Goal: Information Seeking & Learning: Learn about a topic

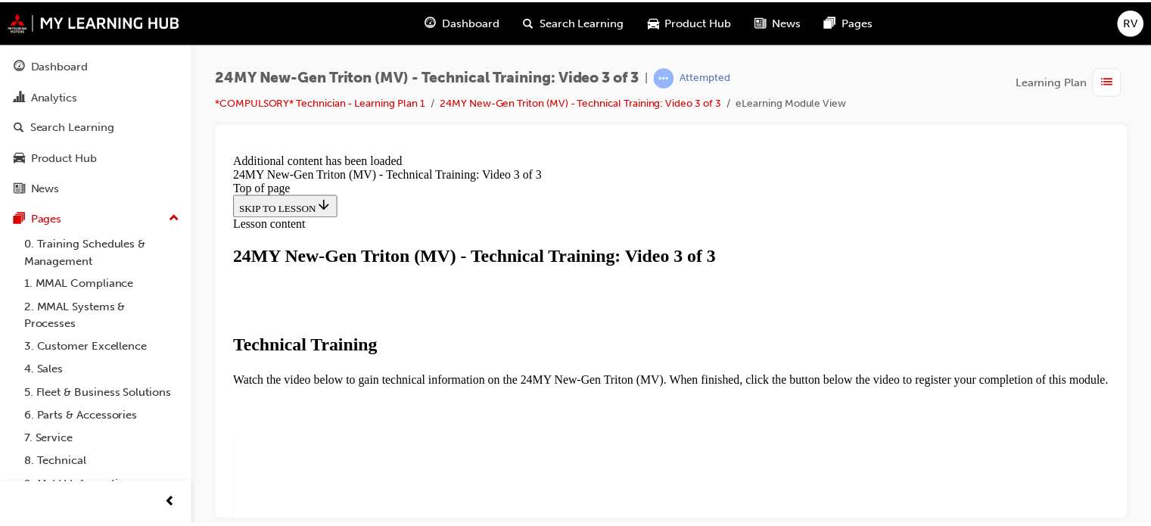
scroll to position [668, 0]
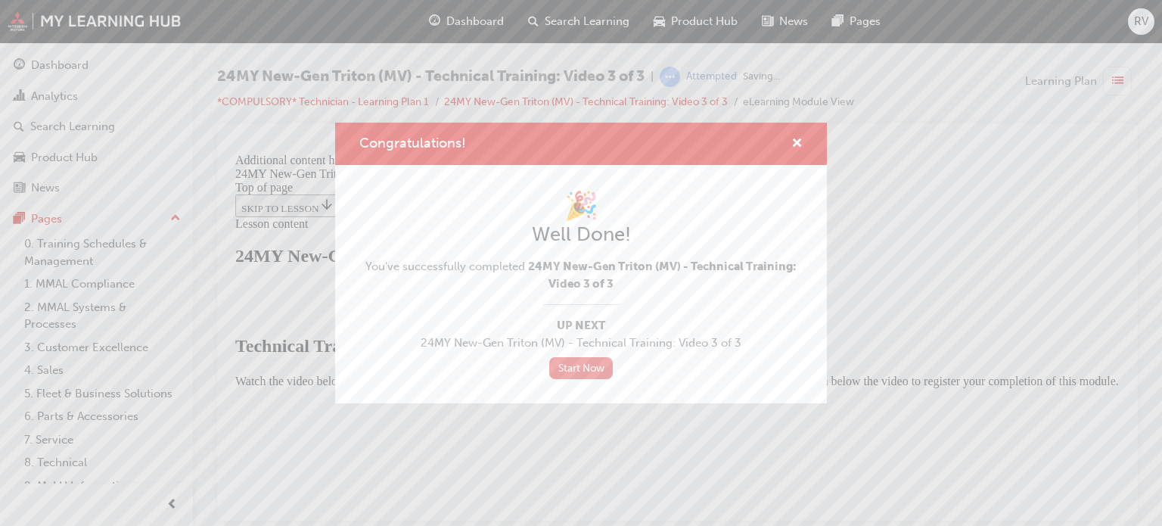
click at [596, 368] on link "Start Now" at bounding box center [581, 368] width 64 height 22
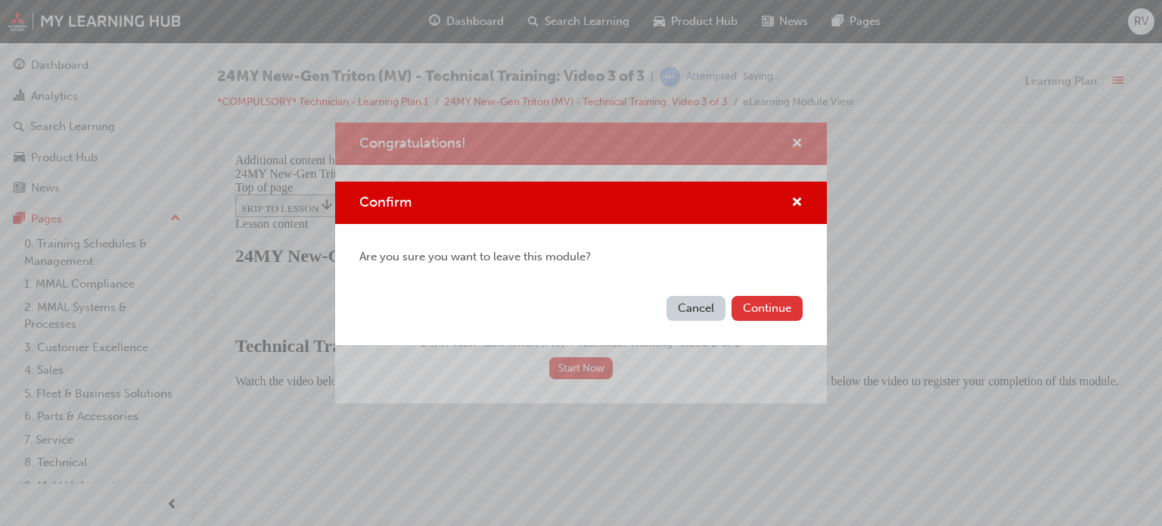
click at [754, 305] on button "Continue" at bounding box center [767, 308] width 71 height 25
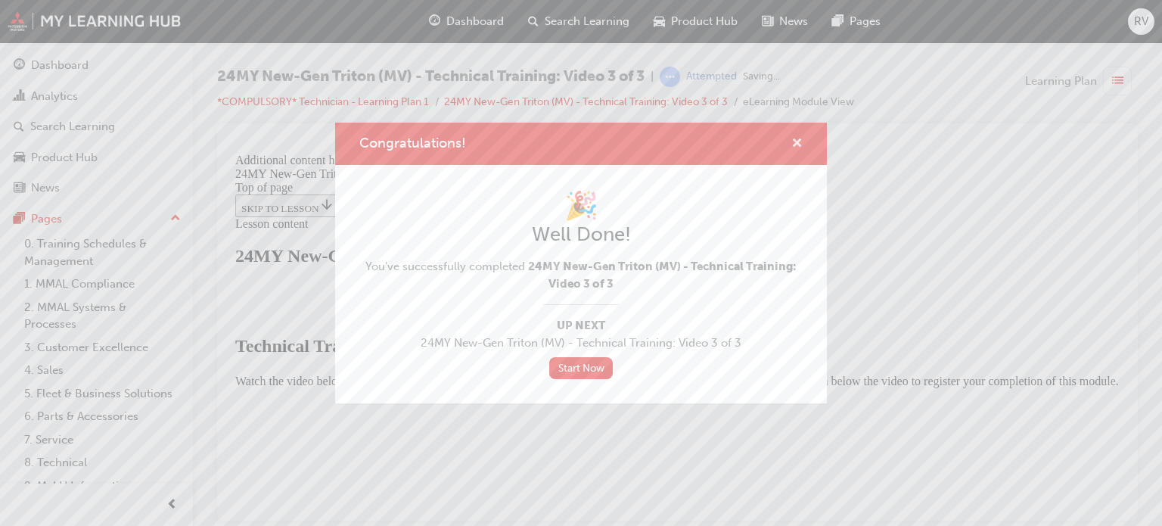
click at [799, 144] on span "cross-icon" at bounding box center [796, 145] width 11 height 14
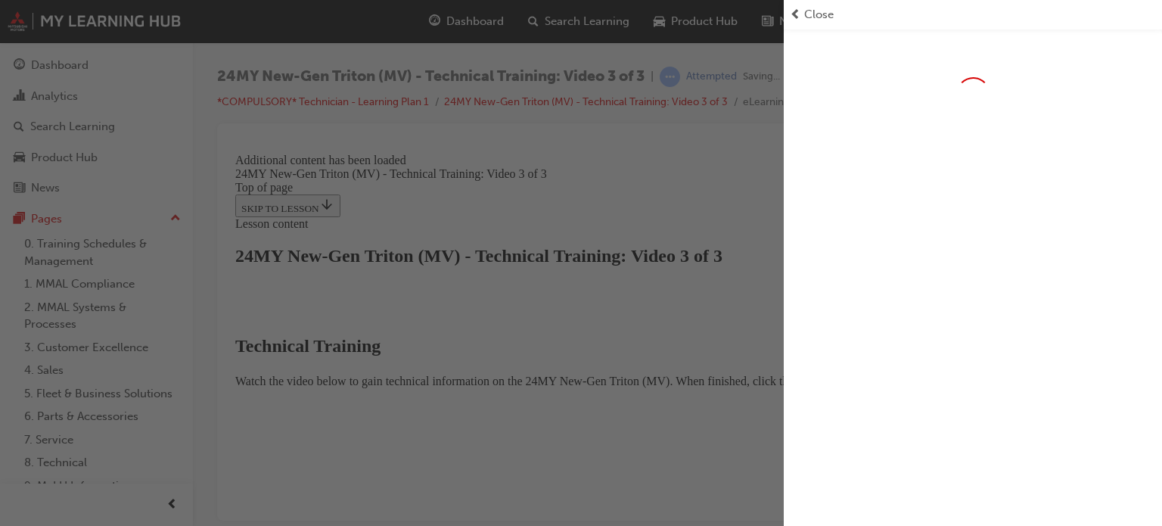
click at [799, 17] on span "prev-icon" at bounding box center [795, 14] width 11 height 17
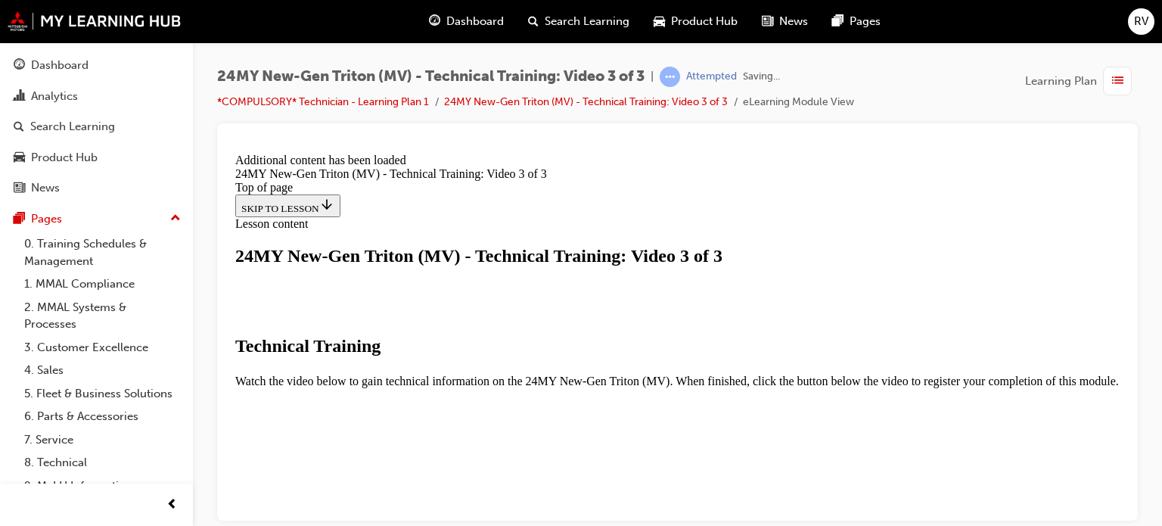
click at [461, 23] on span "Dashboard" at bounding box center [475, 21] width 58 height 17
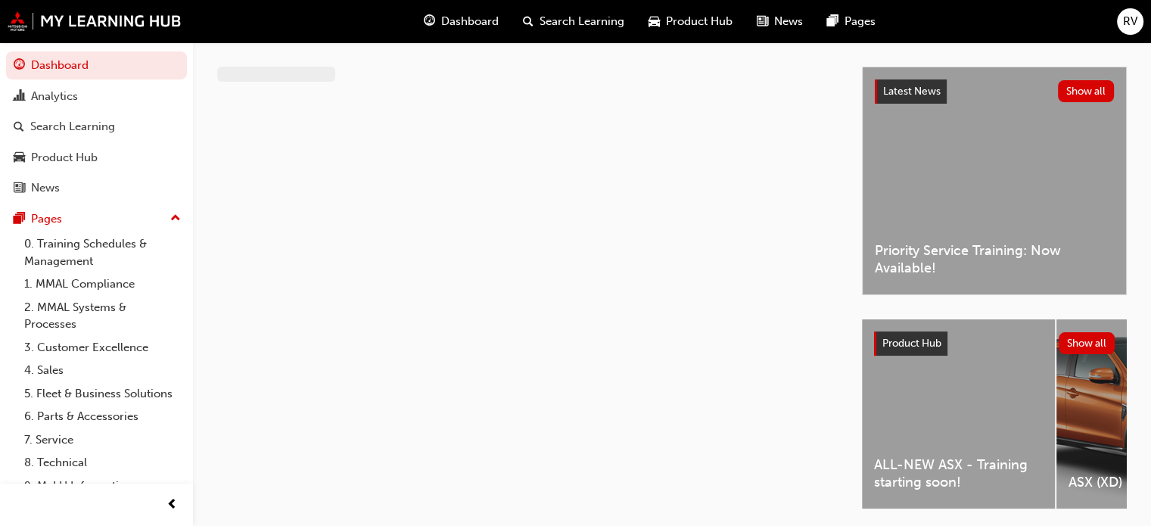
scroll to position [53, 0]
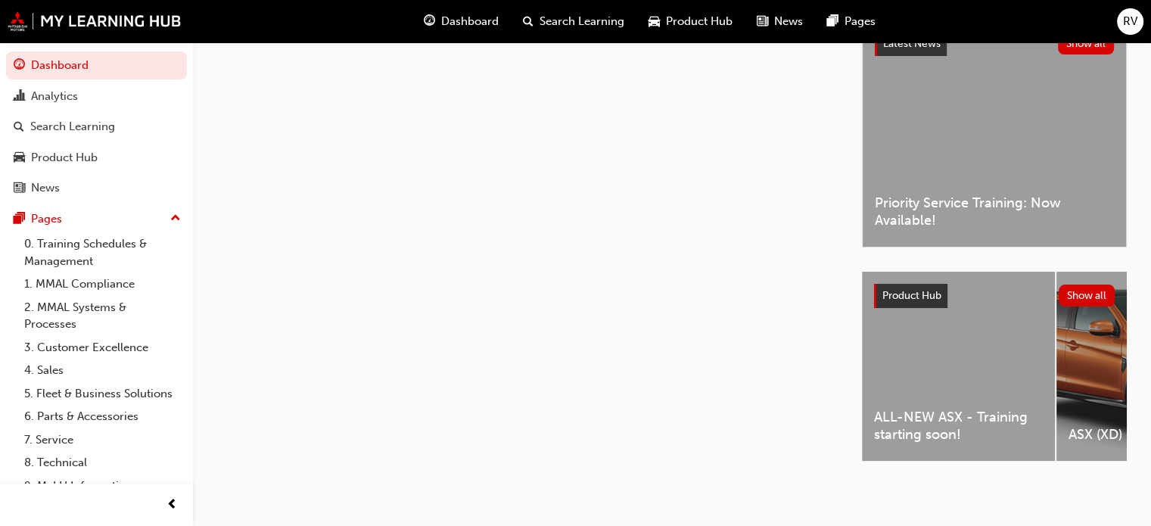
click at [452, 18] on span "Dashboard" at bounding box center [470, 21] width 58 height 17
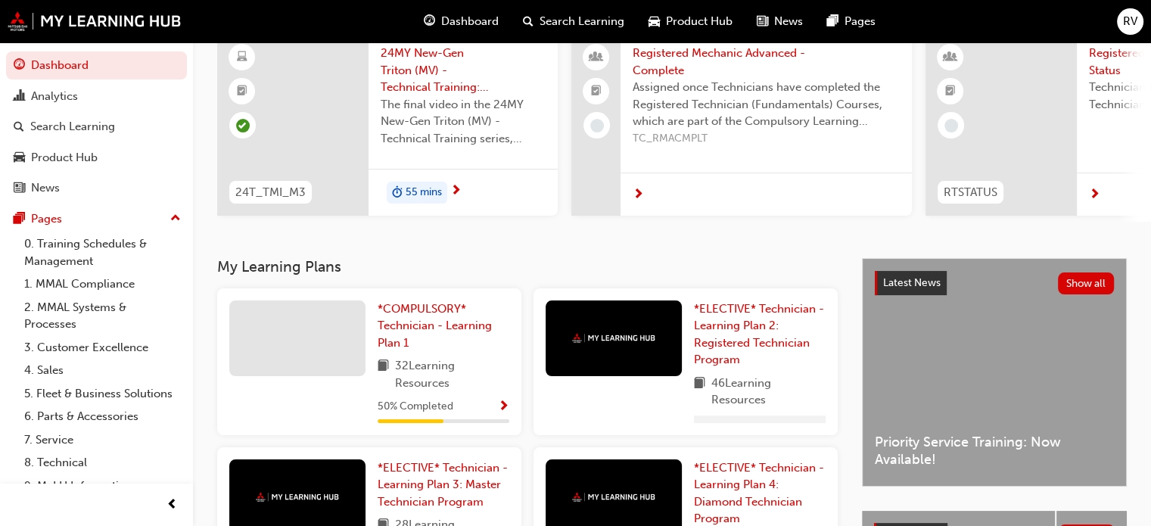
scroll to position [154, 0]
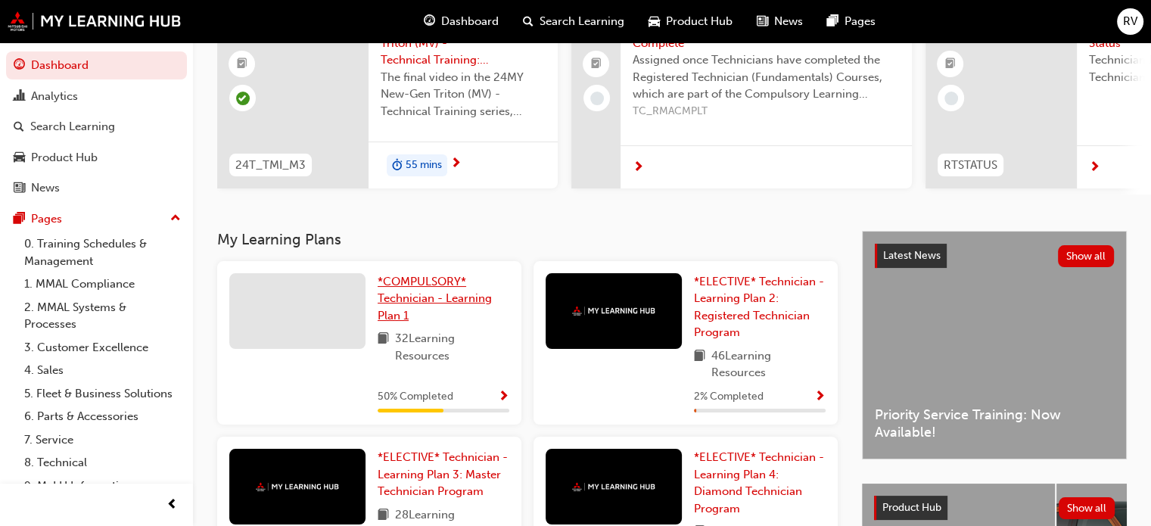
click at [421, 299] on span "*COMPULSORY* Technician - Learning Plan 1" at bounding box center [435, 299] width 114 height 48
